Goal: Task Accomplishment & Management: Manage account settings

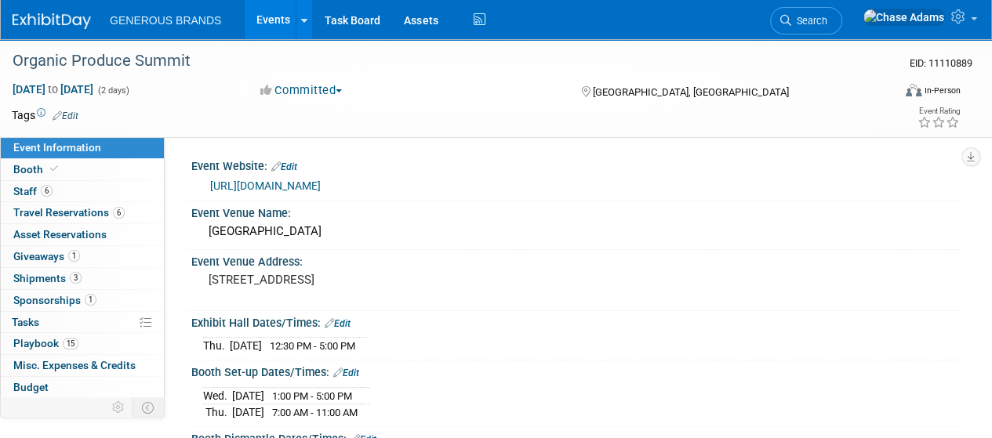
click at [77, 18] on img at bounding box center [52, 21] width 78 height 16
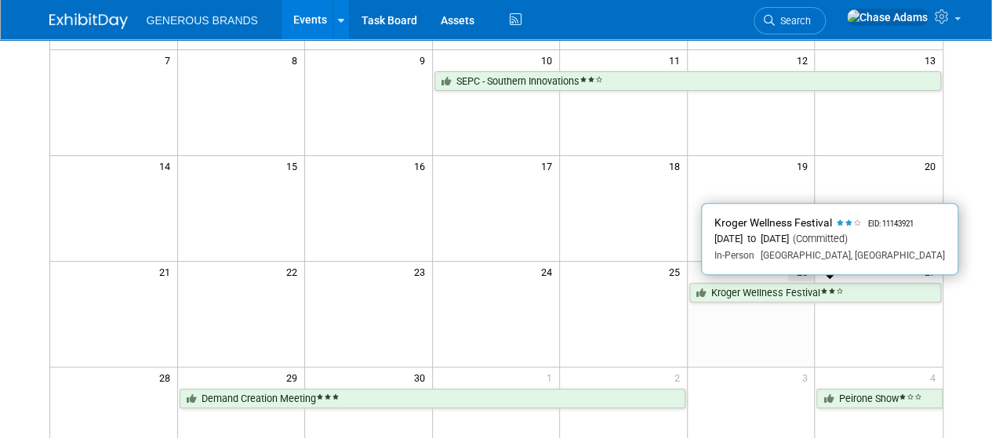
scroll to position [231, 0]
click at [750, 285] on link "Kroger Wellness Festival" at bounding box center [815, 292] width 252 height 20
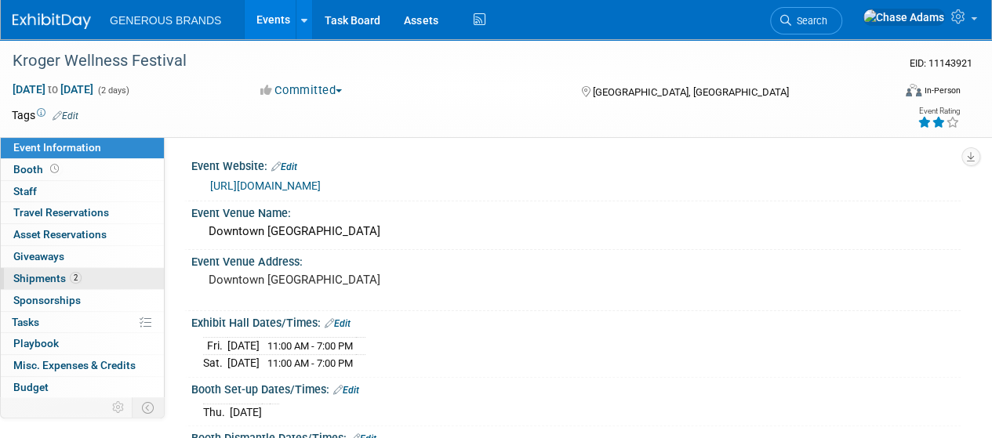
click at [35, 281] on span "Shipments 2" at bounding box center [47, 278] width 68 height 13
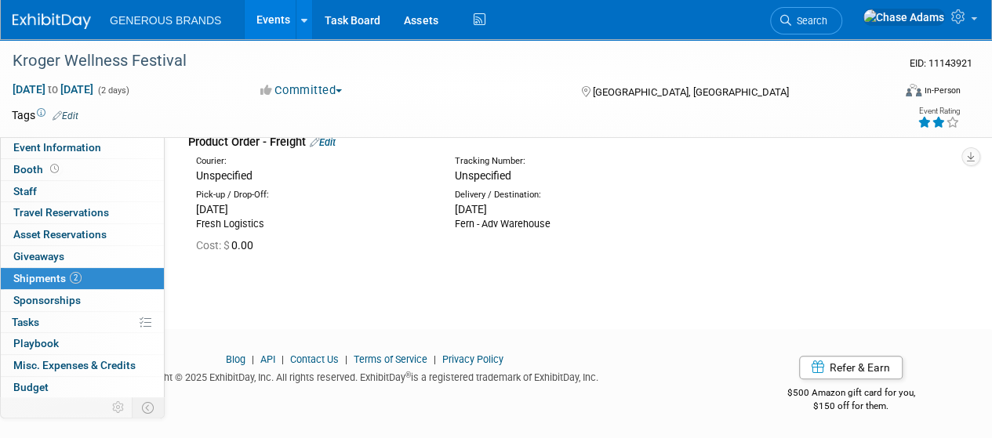
scroll to position [284, 0]
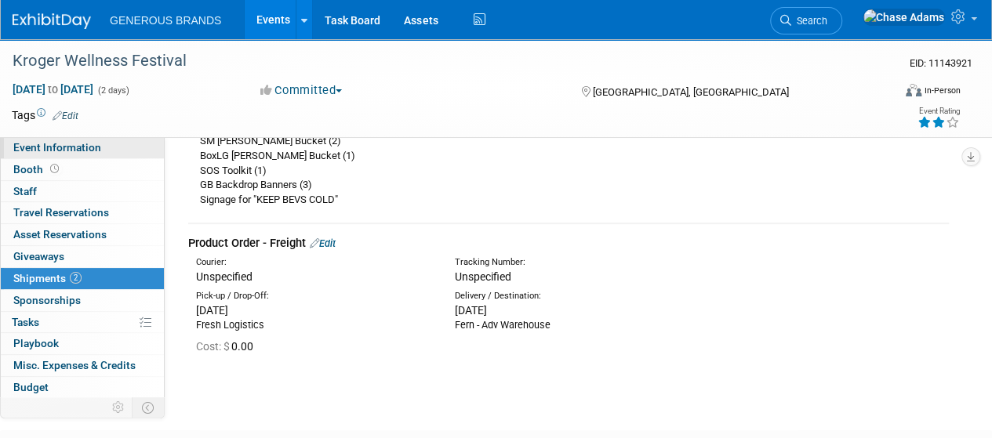
click at [88, 145] on span "Event Information" at bounding box center [57, 147] width 88 height 13
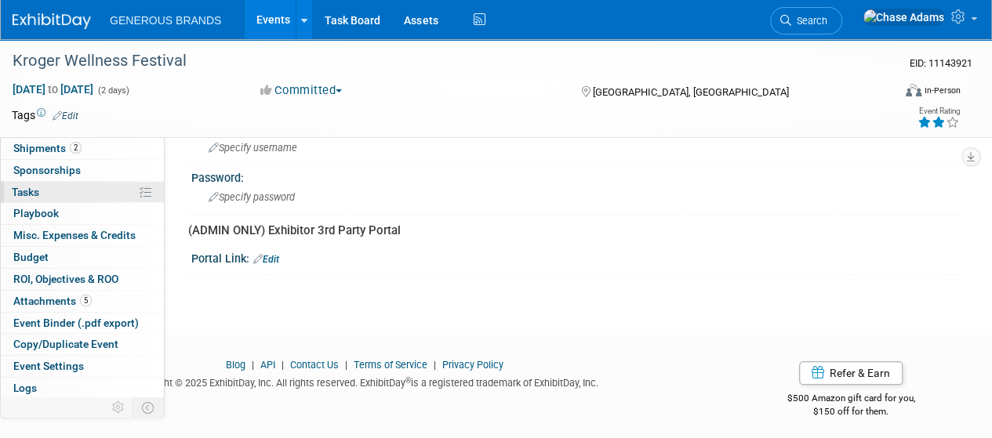
scroll to position [149, 0]
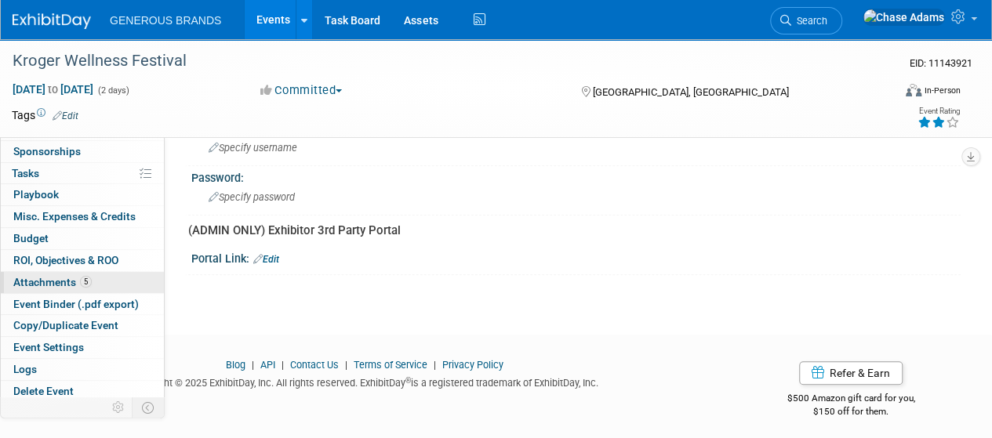
click at [58, 276] on span "Attachments 5" at bounding box center [52, 282] width 78 height 13
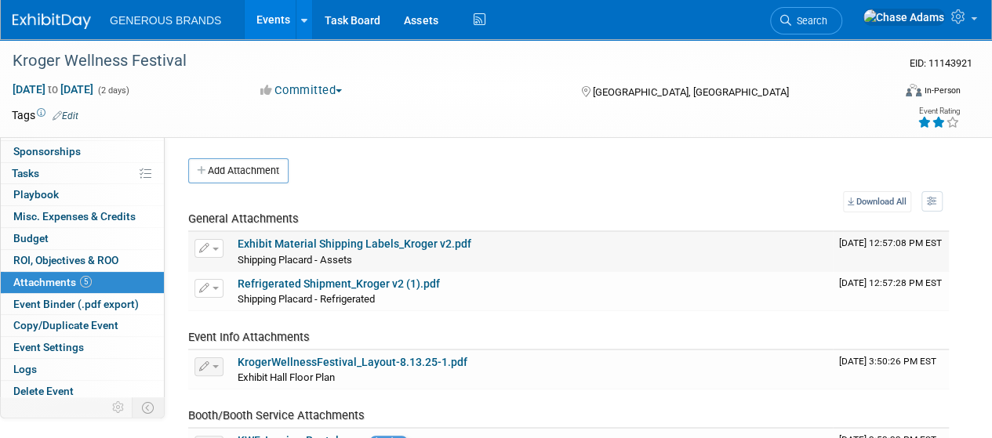
click at [369, 241] on link "Exhibit Material Shipping Labels_Kroger v2.pdf" at bounding box center [355, 244] width 234 height 13
